Goal: Information Seeking & Learning: Learn about a topic

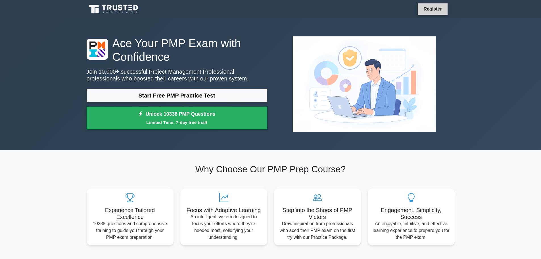
click at [438, 11] on link "Register" at bounding box center [432, 8] width 25 height 7
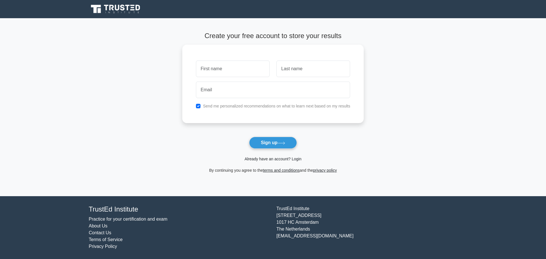
click at [286, 158] on link "Already have an account? Login" at bounding box center [272, 159] width 57 height 5
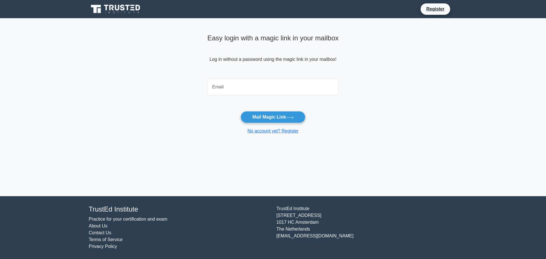
drag, startPoint x: 0, startPoint y: 0, endPoint x: 236, endPoint y: 82, distance: 250.4
click at [236, 82] on input "email" at bounding box center [272, 87] width 131 height 16
type input "amitbnl@yahoo.com"
click at [247, 115] on button "Mail Magic Link" at bounding box center [272, 117] width 65 height 12
click at [436, 8] on link "Register" at bounding box center [435, 8] width 25 height 7
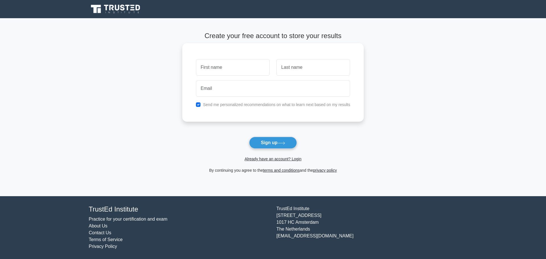
click at [228, 63] on input "text" at bounding box center [233, 67] width 74 height 16
type input "Ankit"
drag, startPoint x: 296, startPoint y: 70, endPoint x: 296, endPoint y: 75, distance: 4.8
click at [296, 70] on input "text" at bounding box center [313, 67] width 74 height 16
type input "Sudhera"
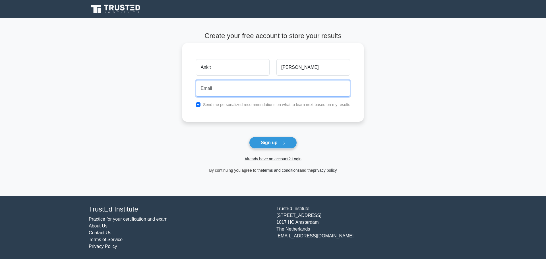
click at [222, 89] on input "email" at bounding box center [273, 88] width 154 height 16
click at [214, 90] on input "email" at bounding box center [273, 88] width 154 height 16
type input "[EMAIL_ADDRESS][DOMAIN_NAME]"
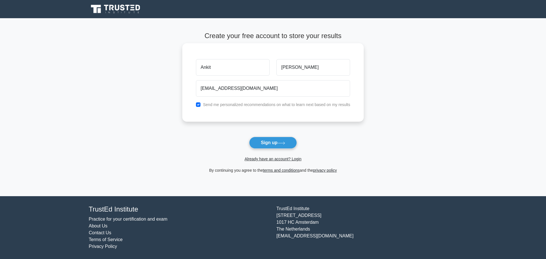
click at [224, 103] on label "Send me personalized recommendations on what to learn next based on my results" at bounding box center [276, 104] width 147 height 5
click at [210, 104] on label "Send me personalized recommendations on what to learn next based on my results" at bounding box center [276, 104] width 147 height 5
click at [199, 104] on input "checkbox" at bounding box center [198, 104] width 5 height 5
checkbox input "false"
click at [266, 140] on button "Sign up" at bounding box center [273, 143] width 48 height 12
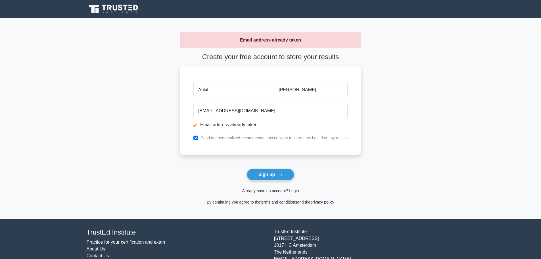
click at [278, 192] on link "Already have an account? Login" at bounding box center [270, 190] width 57 height 5
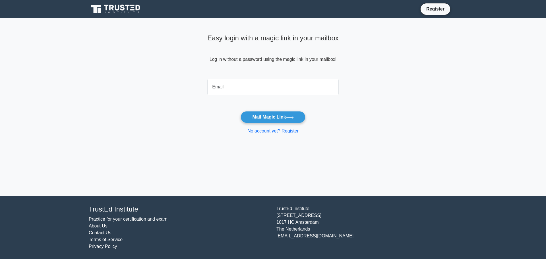
drag, startPoint x: 0, startPoint y: 0, endPoint x: 227, endPoint y: 91, distance: 244.8
click at [227, 91] on input "email" at bounding box center [272, 87] width 131 height 16
type input "ankitbnl406@gmail.com"
click at [258, 115] on button "Mail Magic Link" at bounding box center [272, 117] width 65 height 12
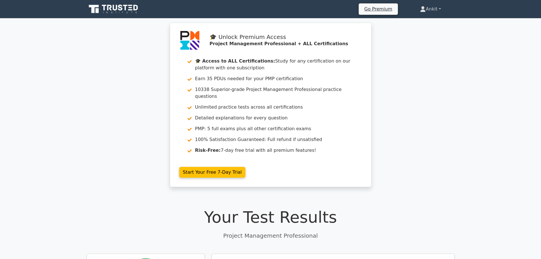
click at [433, 12] on link "Ankit" at bounding box center [431, 8] width 48 height 11
click at [436, 10] on link "Ankit" at bounding box center [431, 8] width 48 height 11
click at [453, 36] on div "🎓 Unlock Premium Access Project Management Professional + ALL Certifications 🎓 …" at bounding box center [270, 108] width 541 height 171
click at [443, 9] on link "Ankit" at bounding box center [431, 8] width 48 height 11
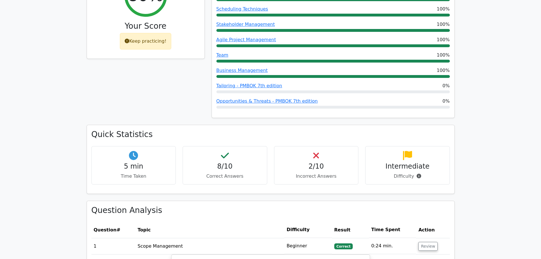
scroll to position [455, 0]
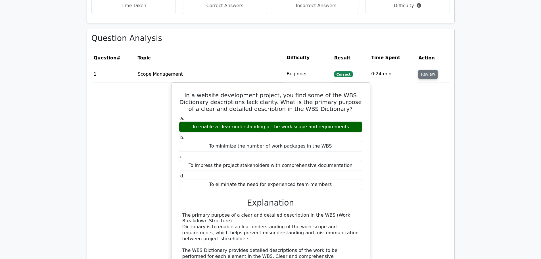
click at [430, 70] on button "Review" at bounding box center [428, 74] width 19 height 9
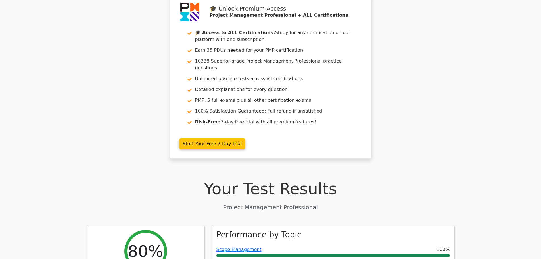
scroll to position [0, 0]
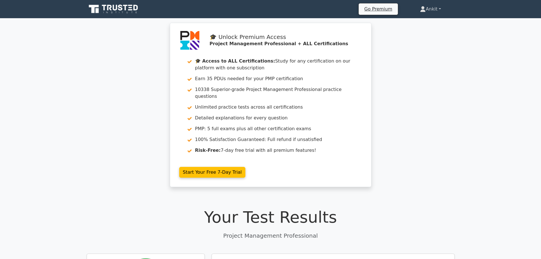
click at [435, 9] on link "Ankit" at bounding box center [431, 8] width 48 height 11
click at [108, 9] on icon at bounding box center [109, 8] width 5 height 6
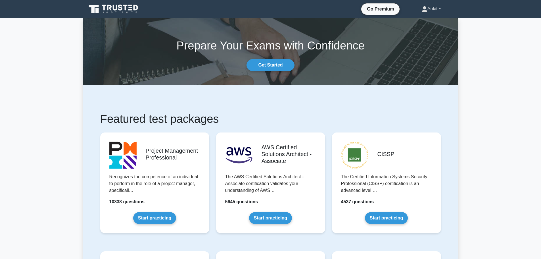
click at [435, 8] on link "Ankit" at bounding box center [431, 8] width 47 height 11
click at [425, 21] on link "Profile" at bounding box center [431, 22] width 45 height 9
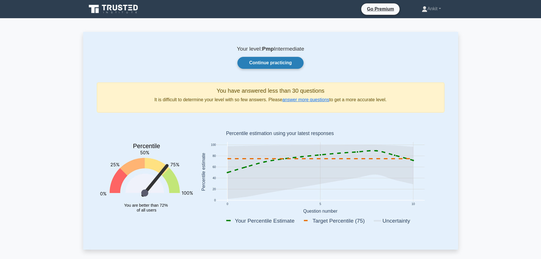
click at [278, 65] on link "Continue practicing" at bounding box center [271, 63] width 66 height 12
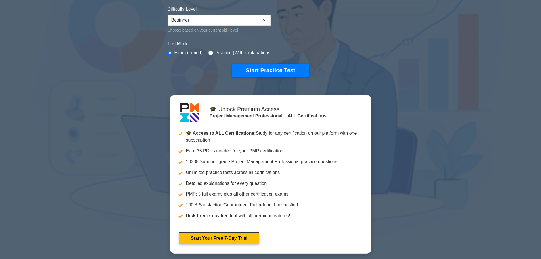
scroll to position [398, 0]
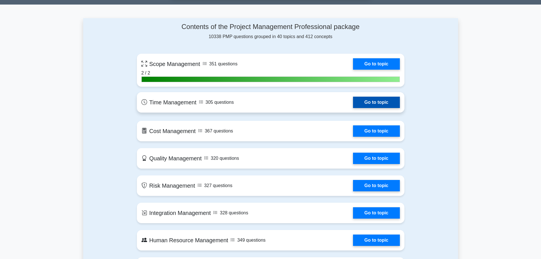
click at [380, 101] on link "Go to topic" at bounding box center [376, 102] width 47 height 11
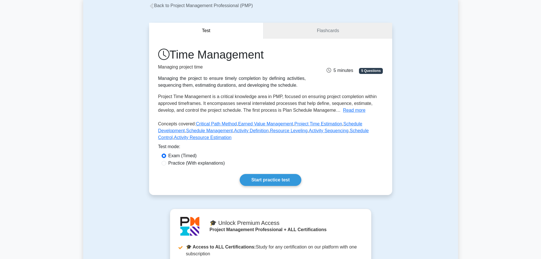
scroll to position [6, 0]
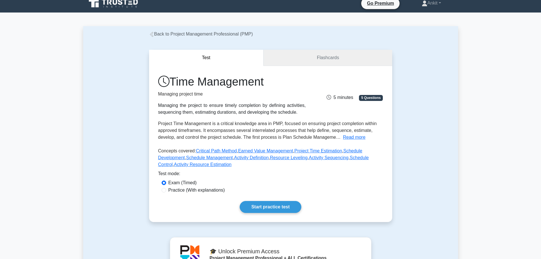
click at [327, 57] on link "Flashcards" at bounding box center [328, 58] width 128 height 16
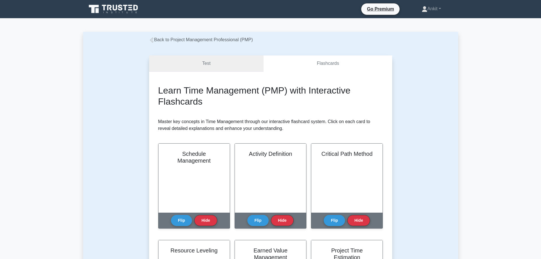
click at [205, 62] on link "Test" at bounding box center [206, 63] width 115 height 16
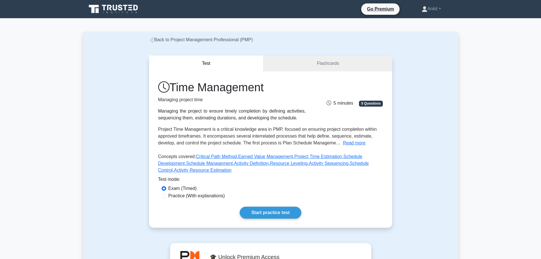
click at [211, 196] on label "Practice (With explanations)" at bounding box center [197, 195] width 57 height 7
click at [166, 196] on input "Practice (With explanations)" at bounding box center [164, 196] width 5 height 5
radio input "true"
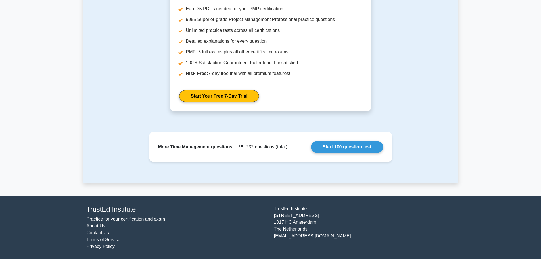
scroll to position [63, 0]
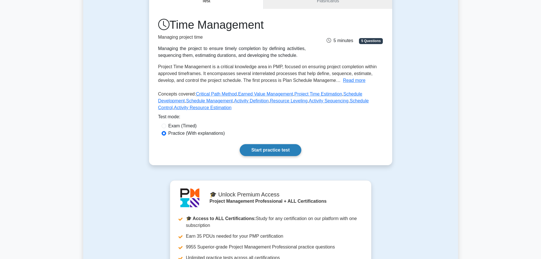
click at [267, 150] on link "Start practice test" at bounding box center [271, 150] width 62 height 12
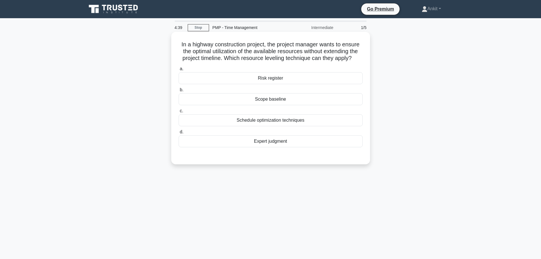
click at [290, 122] on div "Schedule optimization techniques" at bounding box center [271, 120] width 184 height 12
click at [179, 113] on input "c. Schedule optimization techniques" at bounding box center [179, 111] width 0 height 4
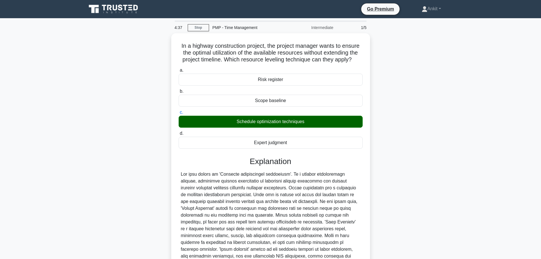
scroll to position [57, 0]
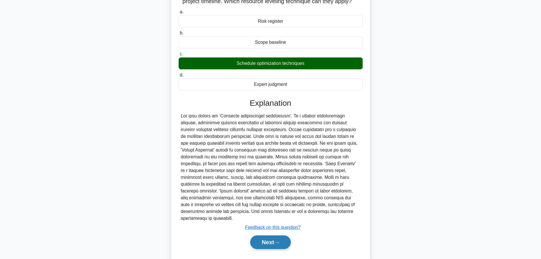
click at [263, 236] on button "Next" at bounding box center [270, 242] width 41 height 14
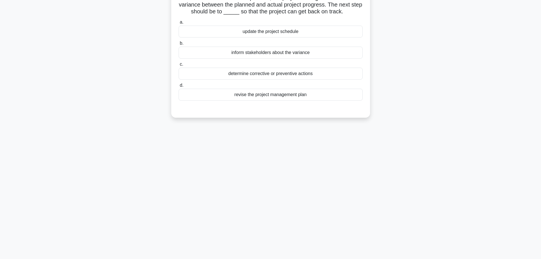
scroll to position [0, 0]
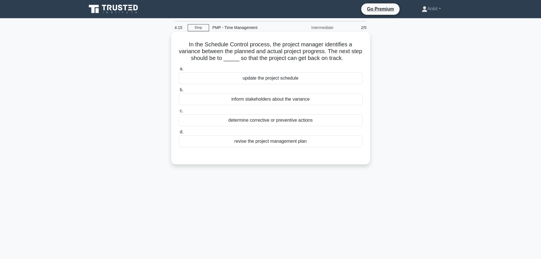
click at [306, 119] on div "determine corrective or preventive actions" at bounding box center [271, 120] width 184 height 12
click at [179, 113] on input "c. determine corrective or preventive actions" at bounding box center [179, 111] width 0 height 4
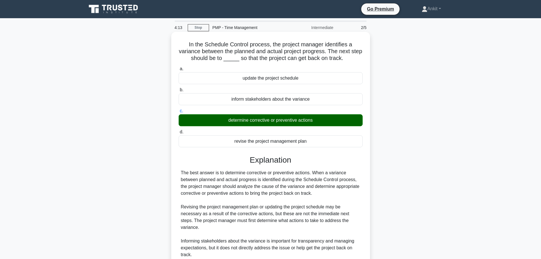
scroll to position [48, 0]
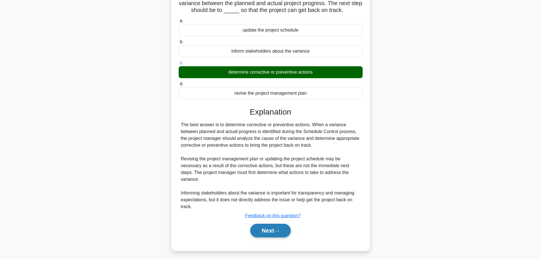
click at [263, 224] on button "Next" at bounding box center [270, 231] width 41 height 14
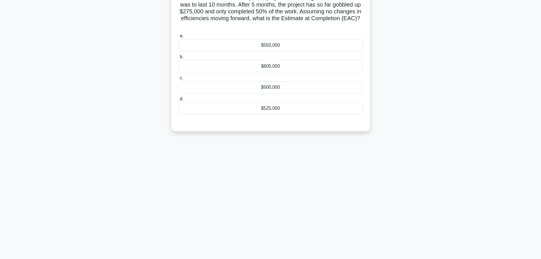
scroll to position [20, 0]
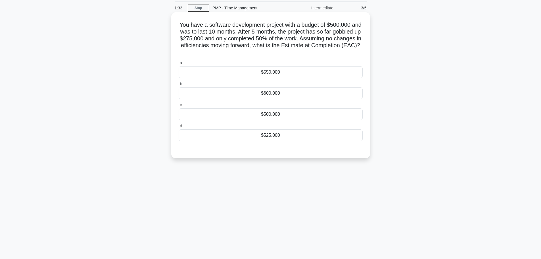
click at [286, 71] on div "$550,000" at bounding box center [271, 72] width 184 height 12
click at [179, 65] on input "a. $550,000" at bounding box center [179, 63] width 0 height 4
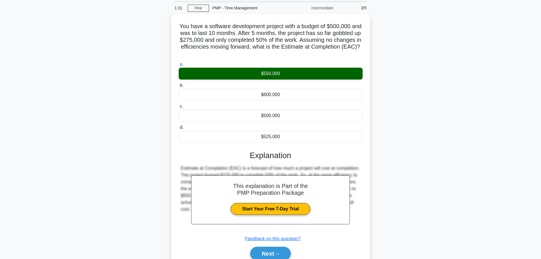
scroll to position [48, 0]
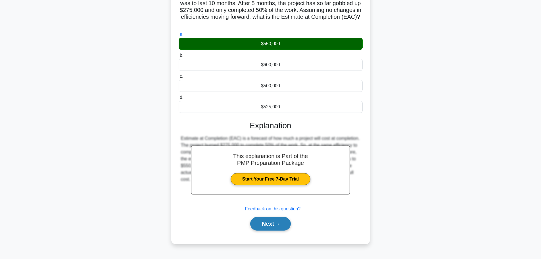
click at [274, 223] on button "Next" at bounding box center [270, 224] width 41 height 14
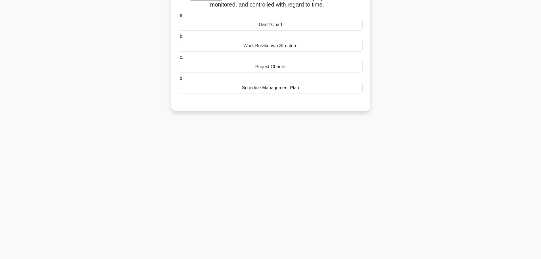
scroll to position [0, 0]
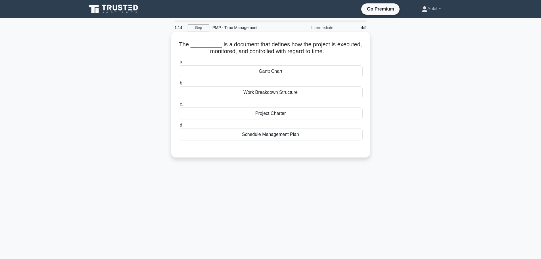
click at [271, 115] on div "Project Charter" at bounding box center [271, 113] width 184 height 12
click at [179, 106] on input "c. Project Charter" at bounding box center [179, 104] width 0 height 4
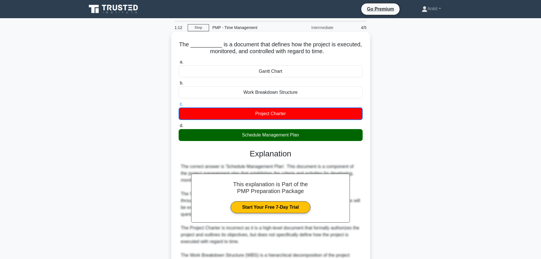
click at [293, 138] on div "Schedule Management Plan" at bounding box center [271, 135] width 184 height 12
click at [179, 128] on input "d. Schedule Management Plan" at bounding box center [179, 126] width 0 height 4
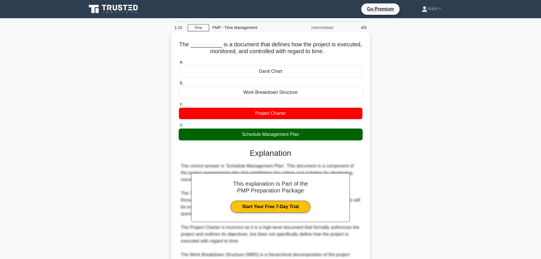
click at [281, 137] on div "Schedule Management Plan" at bounding box center [271, 134] width 184 height 12
click at [179, 127] on input "d. Schedule Management Plan" at bounding box center [179, 125] width 0 height 4
click at [281, 137] on div "Schedule Management Plan" at bounding box center [271, 134] width 184 height 12
click at [179, 127] on input "d. Schedule Management Plan" at bounding box center [179, 125] width 0 height 4
click at [281, 137] on div "Schedule Management Plan" at bounding box center [271, 134] width 184 height 12
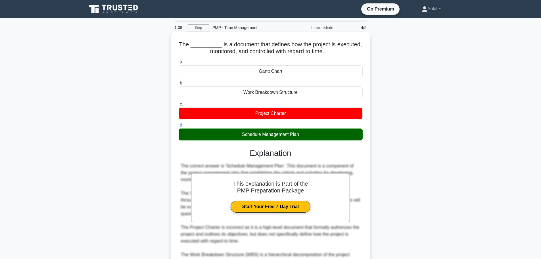
click at [179, 127] on input "d. Schedule Management Plan" at bounding box center [179, 125] width 0 height 4
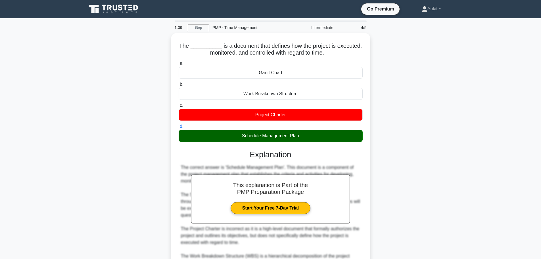
click at [410, 152] on div "The __________ is a document that defines how the project is executed, monitore…" at bounding box center [270, 193] width 375 height 321
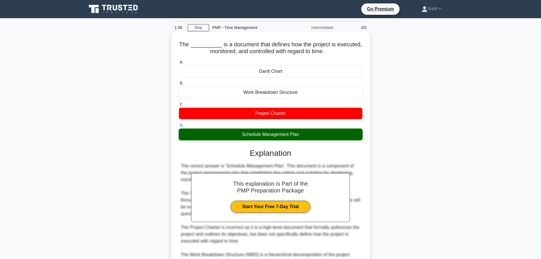
scroll to position [99, 0]
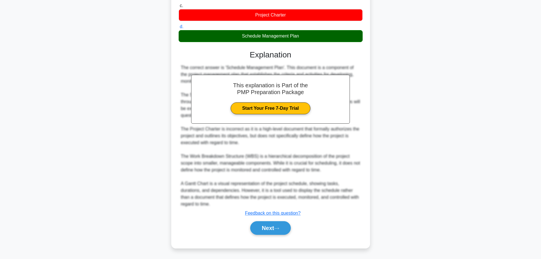
drag, startPoint x: 273, startPoint y: 229, endPoint x: 304, endPoint y: 205, distance: 39.5
click at [273, 229] on button "Next" at bounding box center [270, 228] width 41 height 14
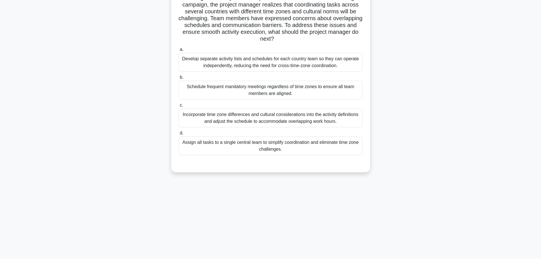
scroll to position [0, 0]
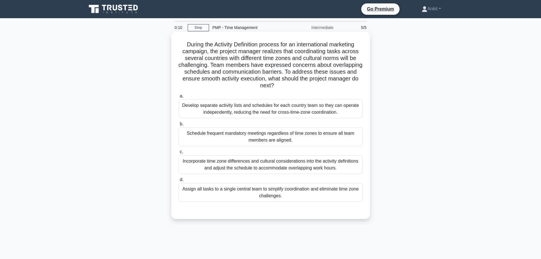
click at [269, 167] on div "Incorporate time zone differences and cultural considerations into the activity…" at bounding box center [271, 164] width 184 height 19
click at [179, 154] on input "c. Incorporate time zone differences and cultural considerations into the activ…" at bounding box center [179, 152] width 0 height 4
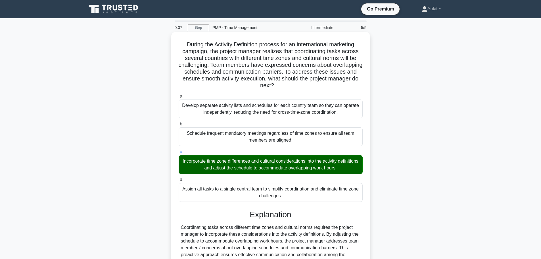
scroll to position [71, 0]
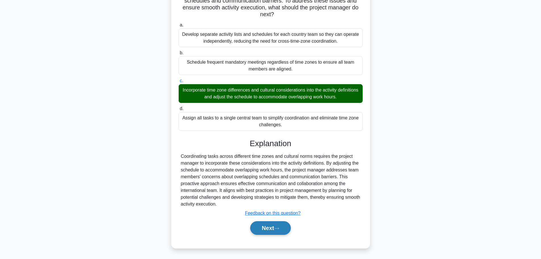
click at [263, 230] on button "Next" at bounding box center [270, 228] width 41 height 14
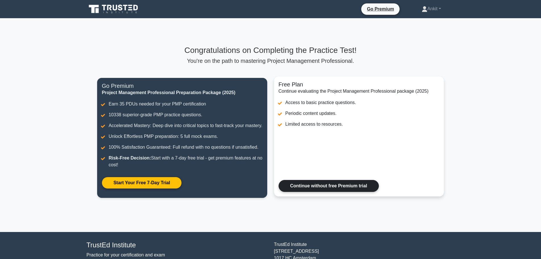
click at [331, 191] on link "Continue without free Premium trial" at bounding box center [329, 186] width 100 height 12
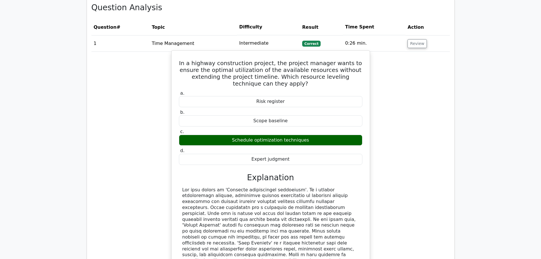
scroll to position [398, 0]
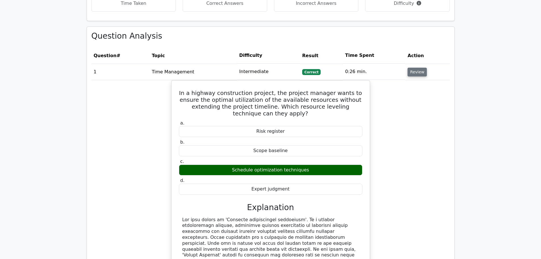
click at [420, 68] on button "Review" at bounding box center [417, 72] width 19 height 9
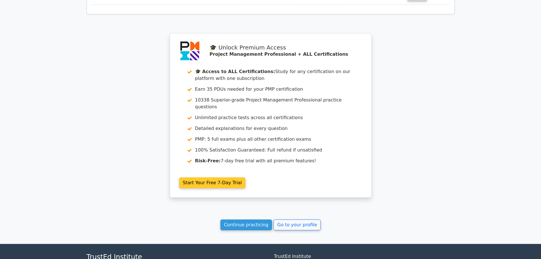
scroll to position [568, 0]
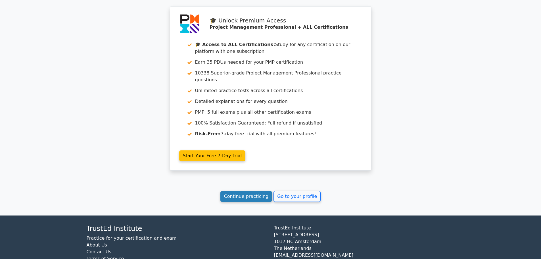
click at [258, 191] on link "Continue practicing" at bounding box center [247, 196] width 52 height 11
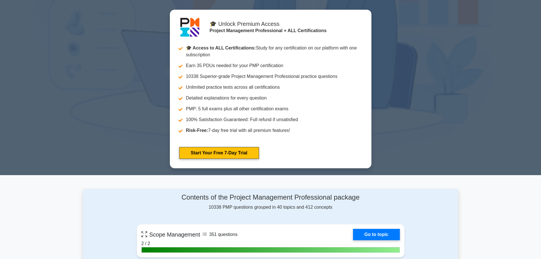
scroll to position [426, 0]
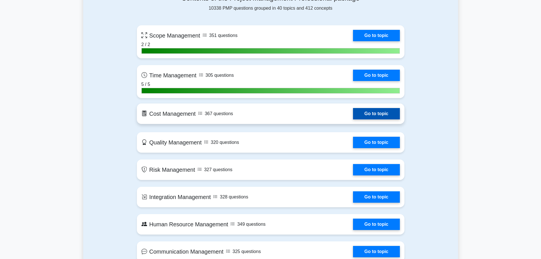
click at [370, 114] on link "Go to topic" at bounding box center [376, 113] width 47 height 11
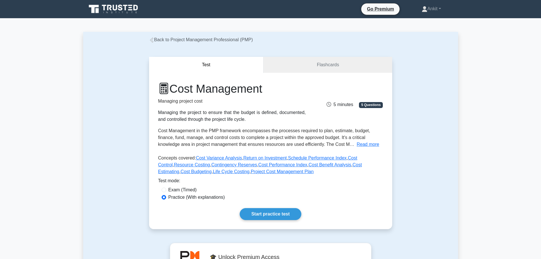
scroll to position [57, 0]
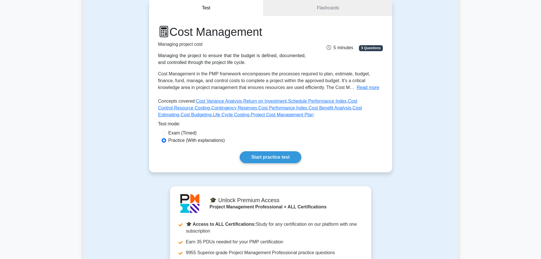
click at [414, 185] on div "Test Flashcards Cost Management Managing project cost Managing the project to e…" at bounding box center [270, 86] width 375 height 200
